Goal: Task Accomplishment & Management: Use online tool/utility

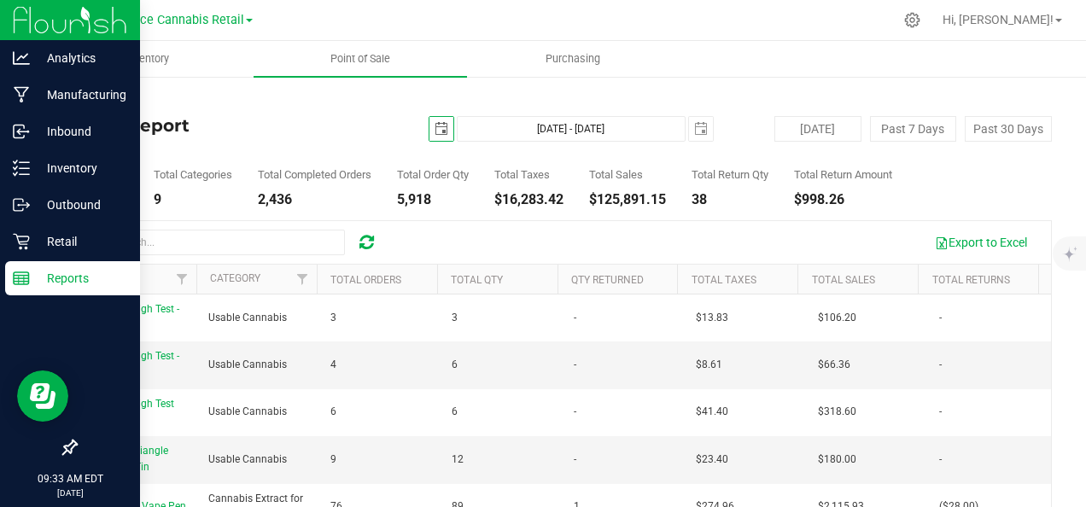
click at [9, 290] on div "Reports" at bounding box center [72, 278] width 135 height 34
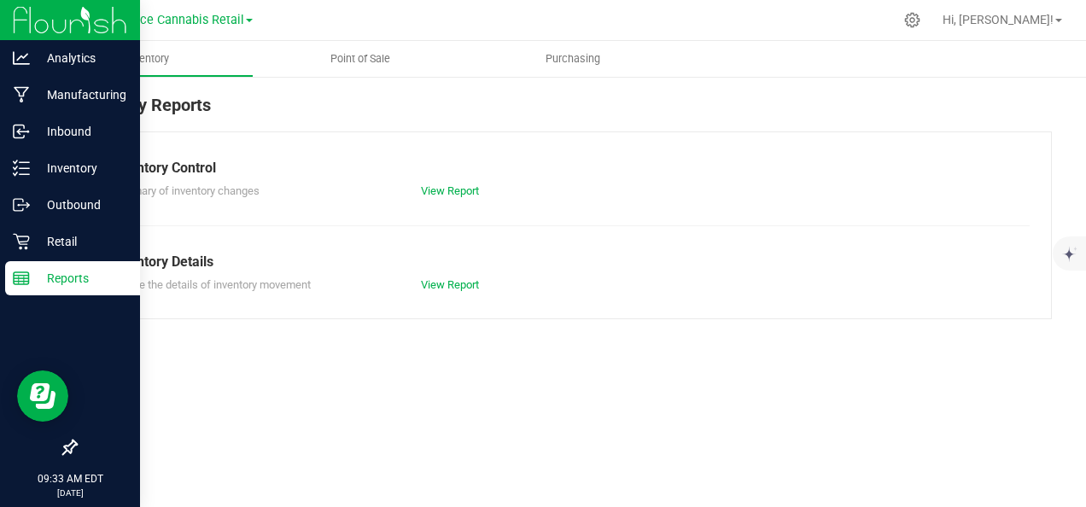
click at [343, 261] on div "Inventory Details" at bounding box center [563, 262] width 907 height 20
click at [366, 59] on span "Point of Sale" at bounding box center [360, 58] width 106 height 15
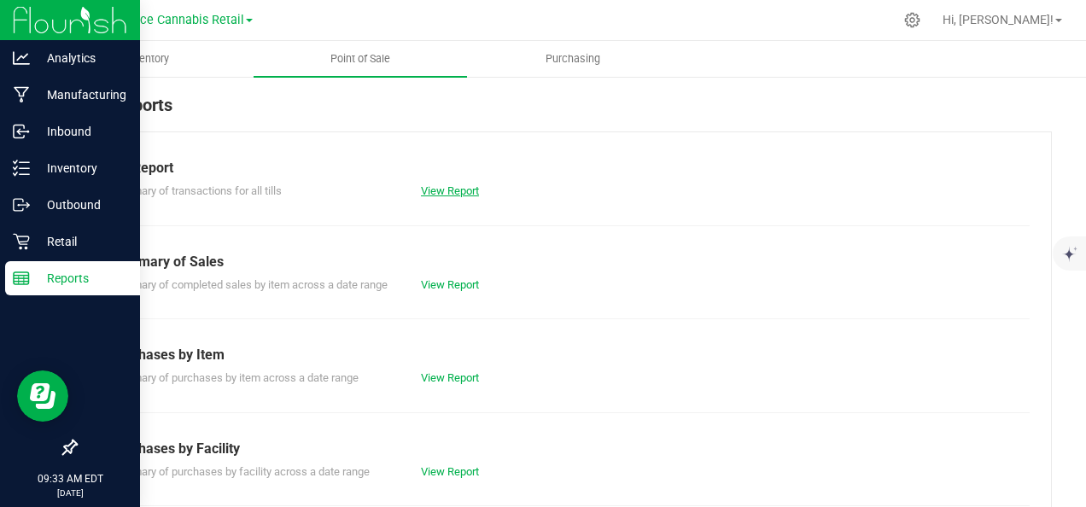
click at [466, 191] on link "View Report" at bounding box center [450, 190] width 58 height 13
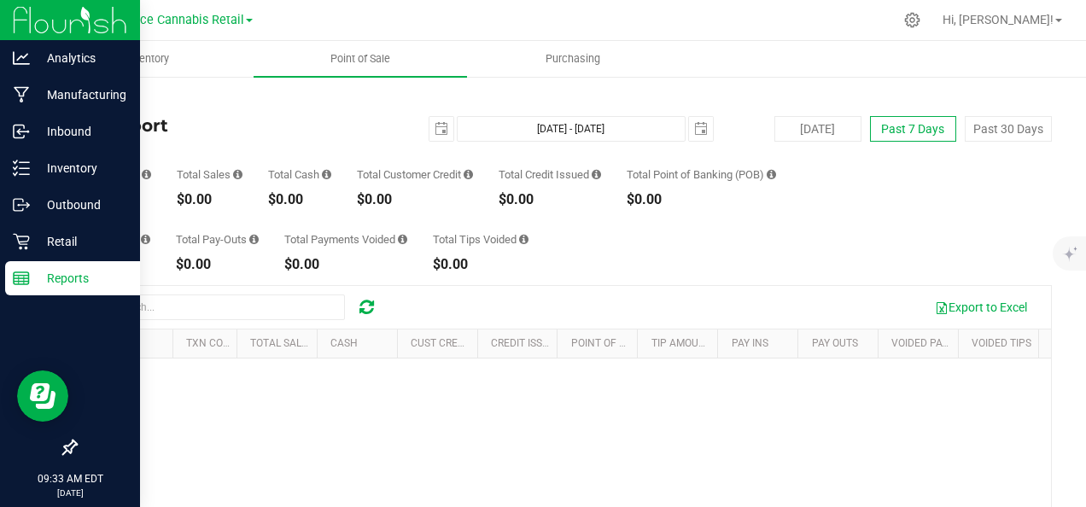
click at [920, 129] on button "Past 7 Days" at bounding box center [913, 129] width 87 height 26
type input "[DATE]"
type input "[DATE] - [DATE]"
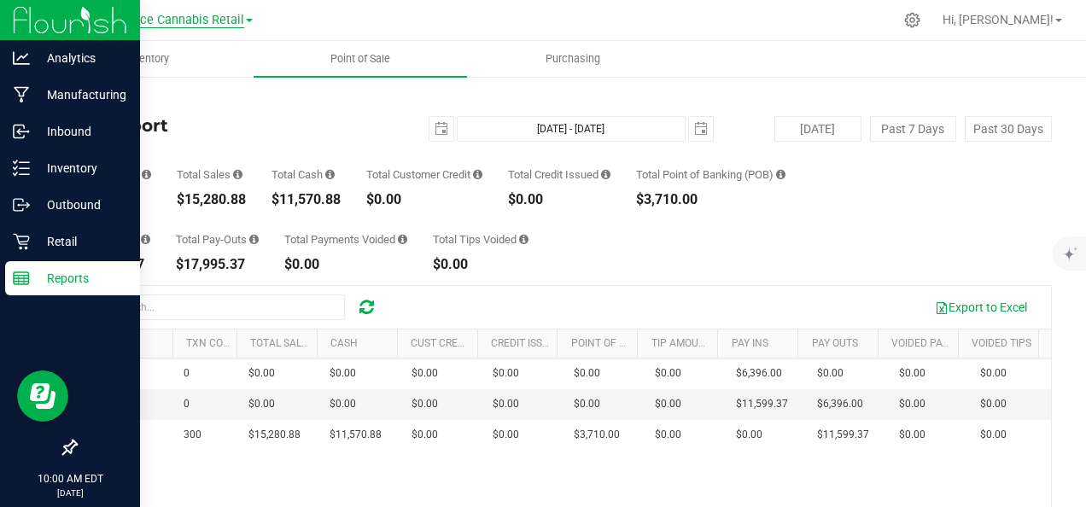
click at [234, 16] on span "Innocence Cannabis Retail" at bounding box center [170, 20] width 149 height 15
click at [203, 85] on link "Innocence Cannabis Retail" at bounding box center [174, 83] width 249 height 23
click at [67, 254] on div "Retail" at bounding box center [72, 242] width 135 height 34
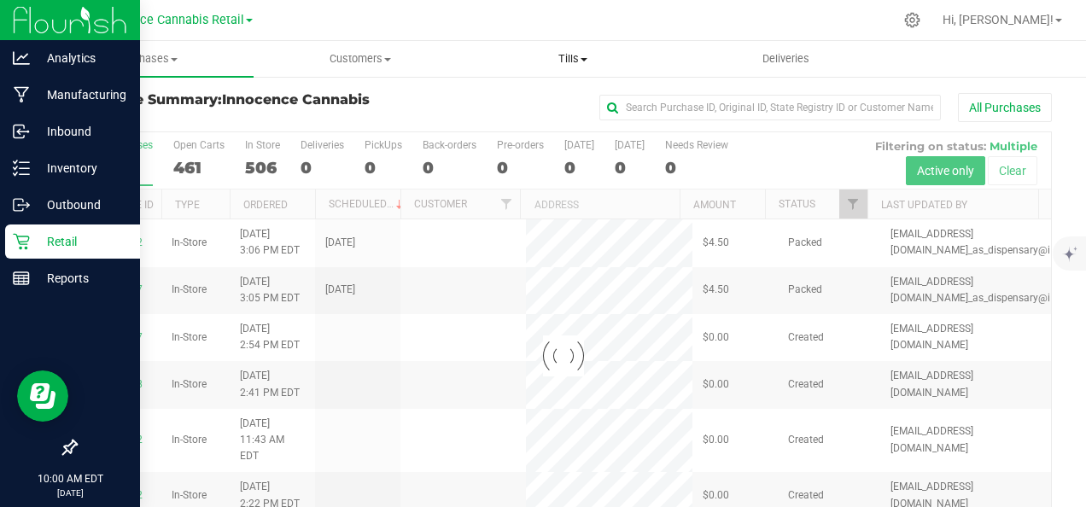
click at [553, 54] on span "Tills" at bounding box center [573, 58] width 211 height 15
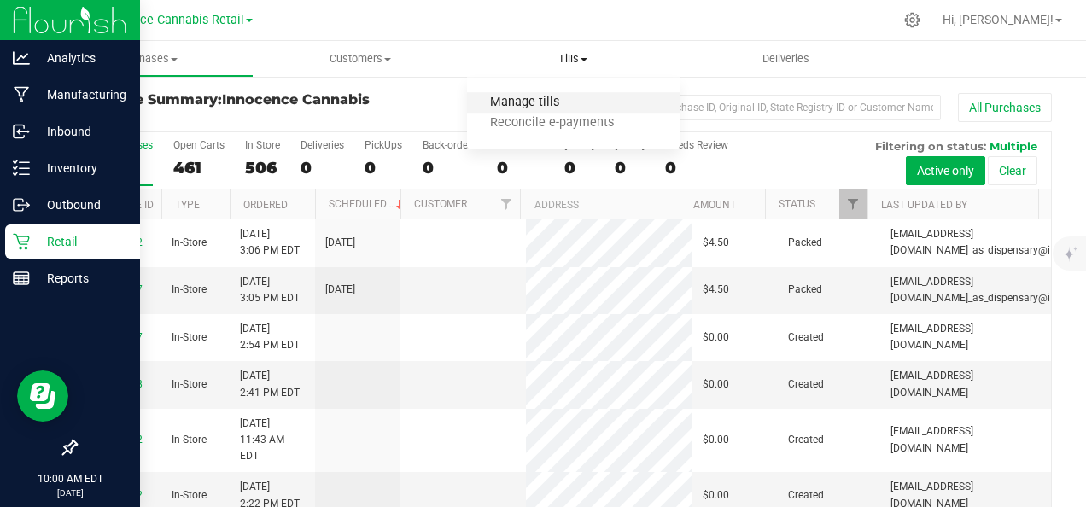
click at [542, 100] on span "Manage tills" at bounding box center [524, 103] width 115 height 15
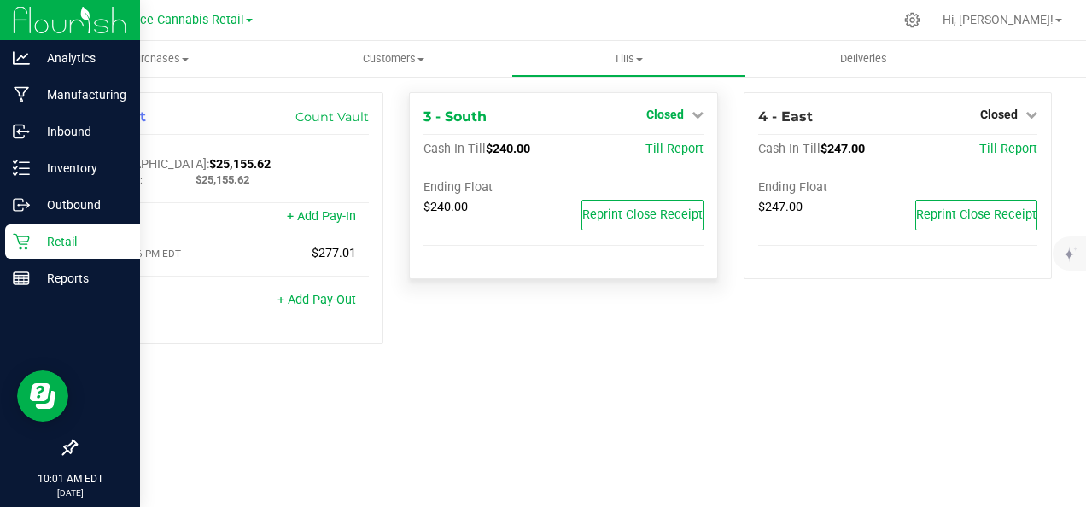
click at [677, 112] on span "Closed" at bounding box center [666, 115] width 38 height 14
click at [666, 155] on link "Open Till" at bounding box center [664, 150] width 45 height 14
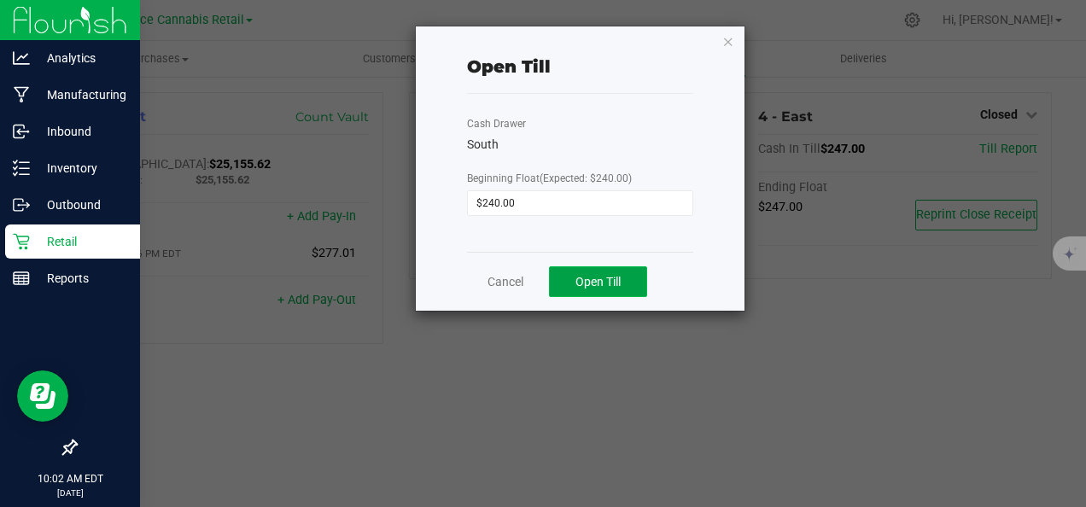
click at [624, 274] on button "Open Till" at bounding box center [598, 281] width 98 height 31
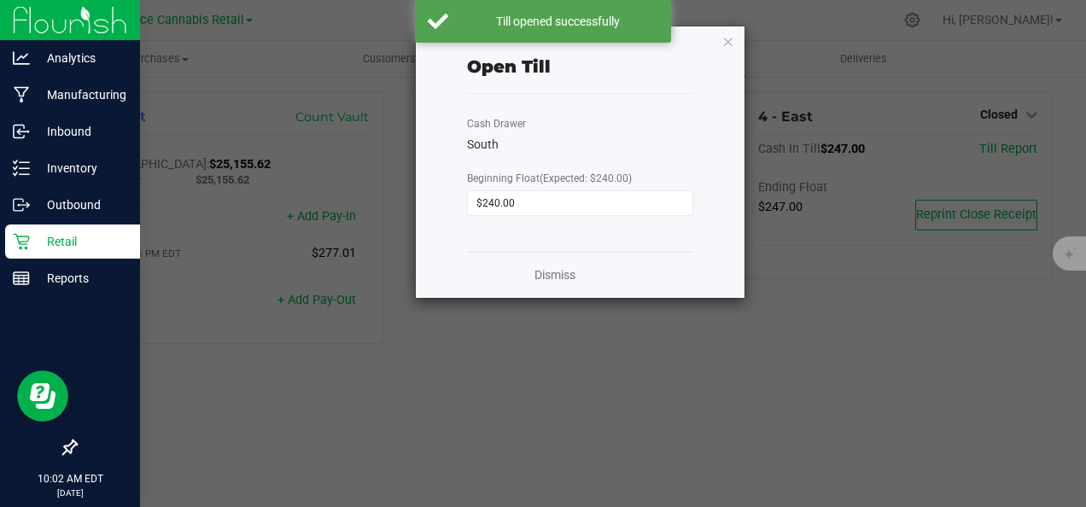
click at [647, 363] on ngb-modal-window "Open Till Cash Drawer South Beginning Float (Expected: $240.00) $240.00 Dismiss" at bounding box center [549, 253] width 1099 height 507
click at [729, 47] on icon "button" at bounding box center [729, 41] width 12 height 20
